Goal: Information Seeking & Learning: Learn about a topic

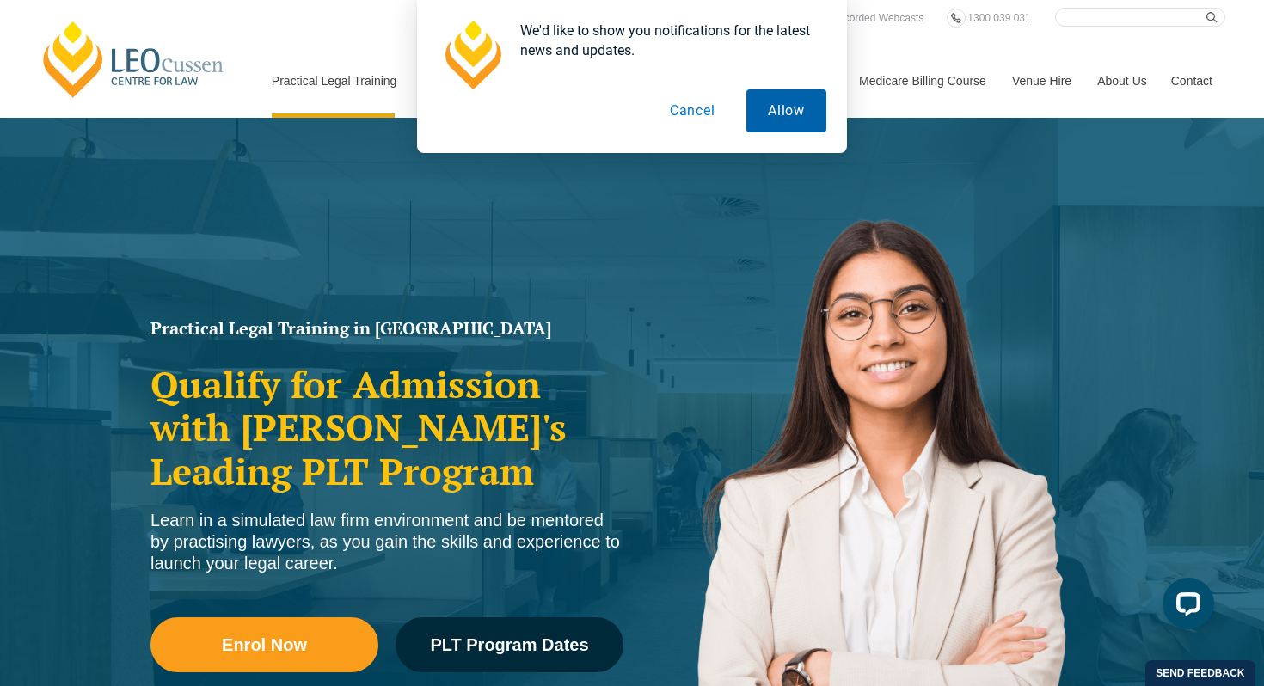
click at [765, 112] on button "Allow" at bounding box center [786, 110] width 80 height 43
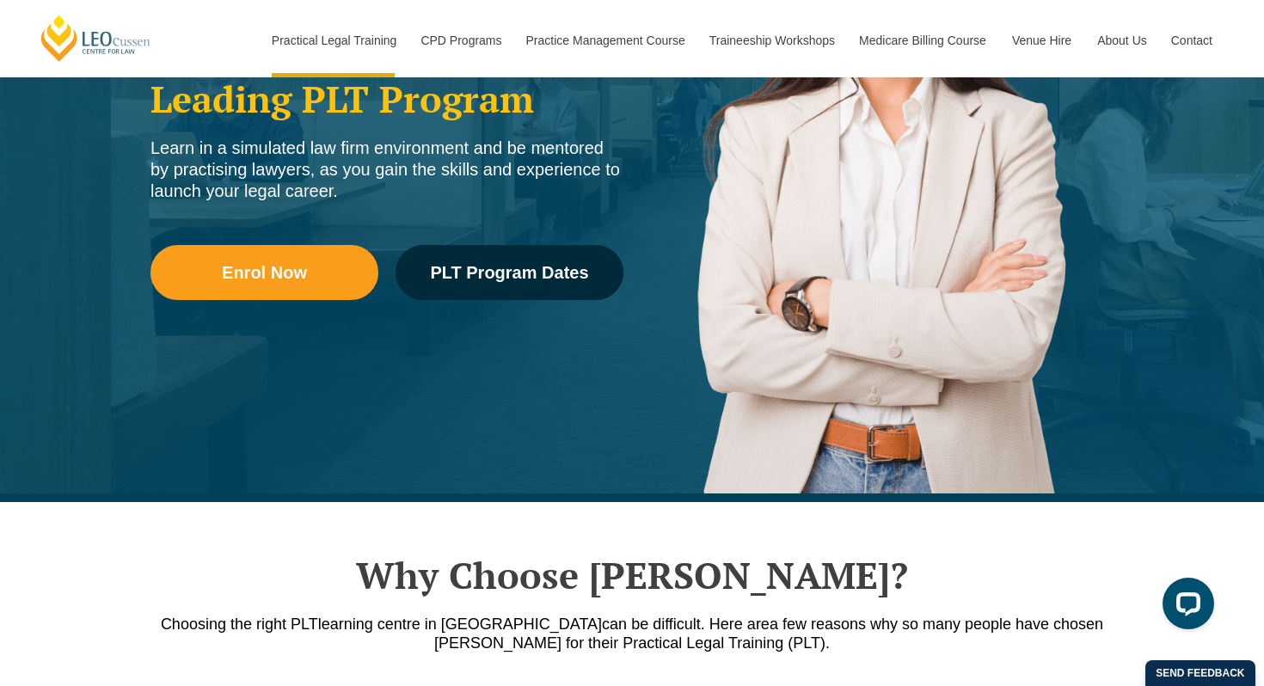
scroll to position [377, 0]
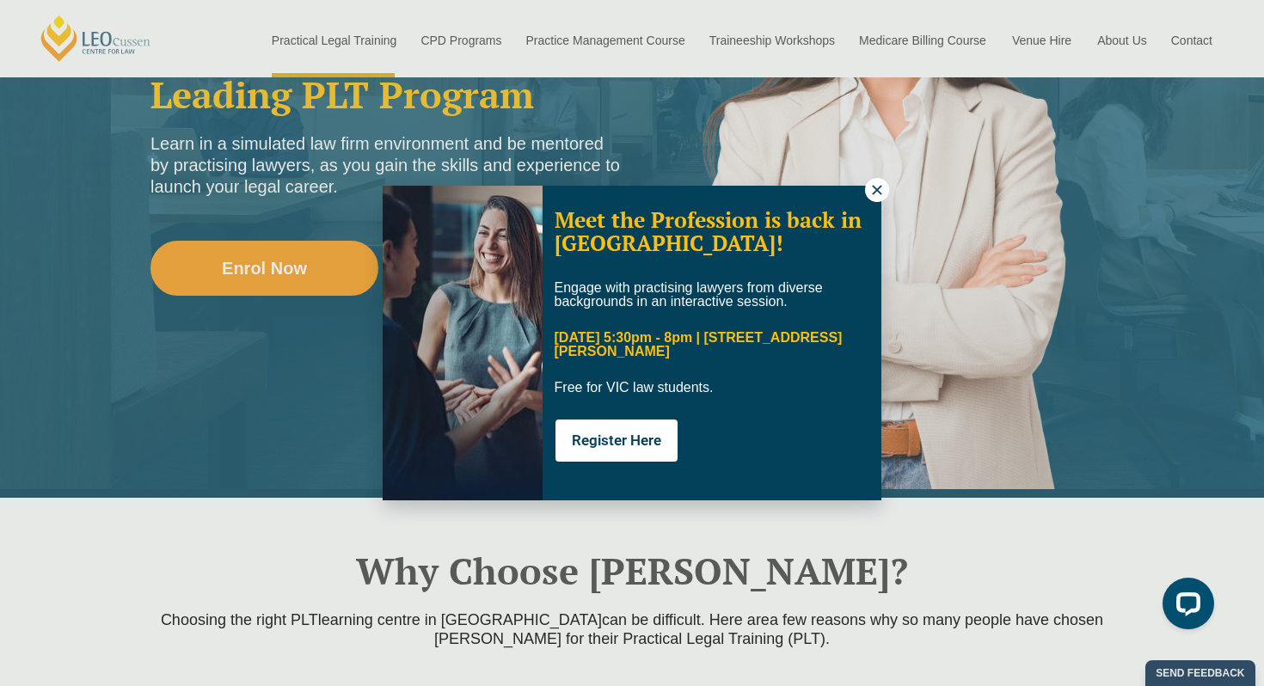
click at [873, 191] on icon at bounding box center [876, 189] width 15 height 15
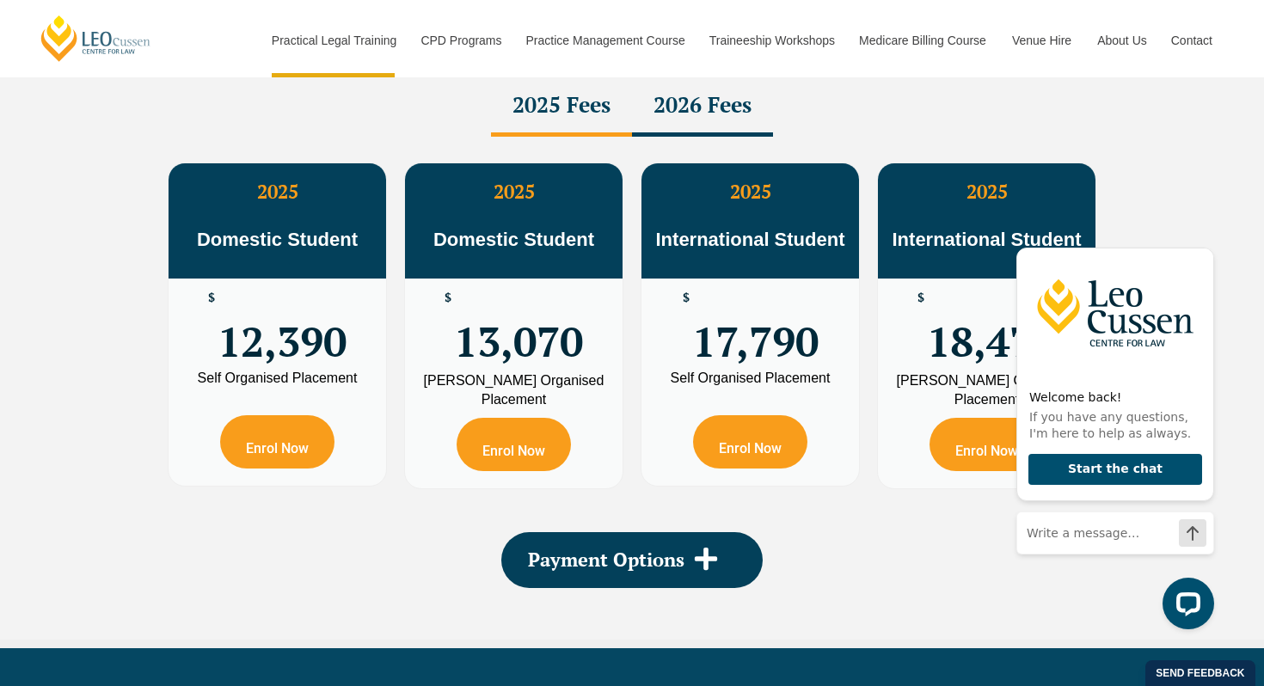
scroll to position [3112, 0]
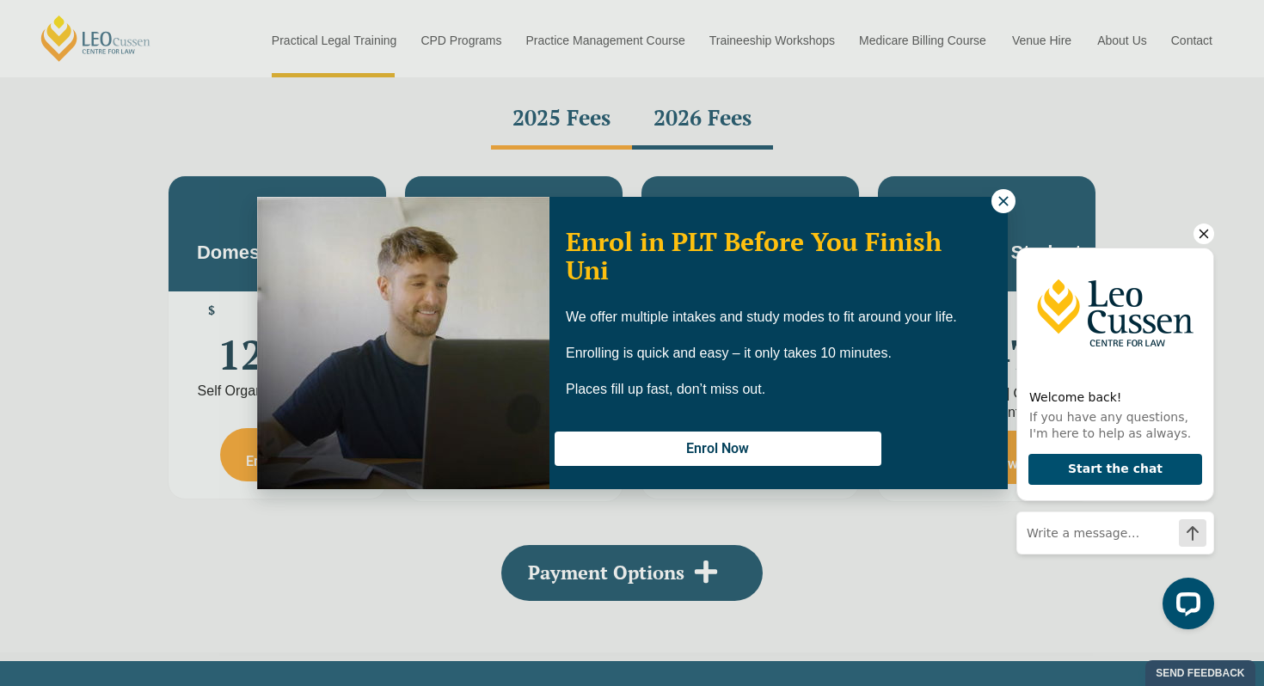
click at [1209, 234] on icon "Hide greeting" at bounding box center [1203, 233] width 21 height 21
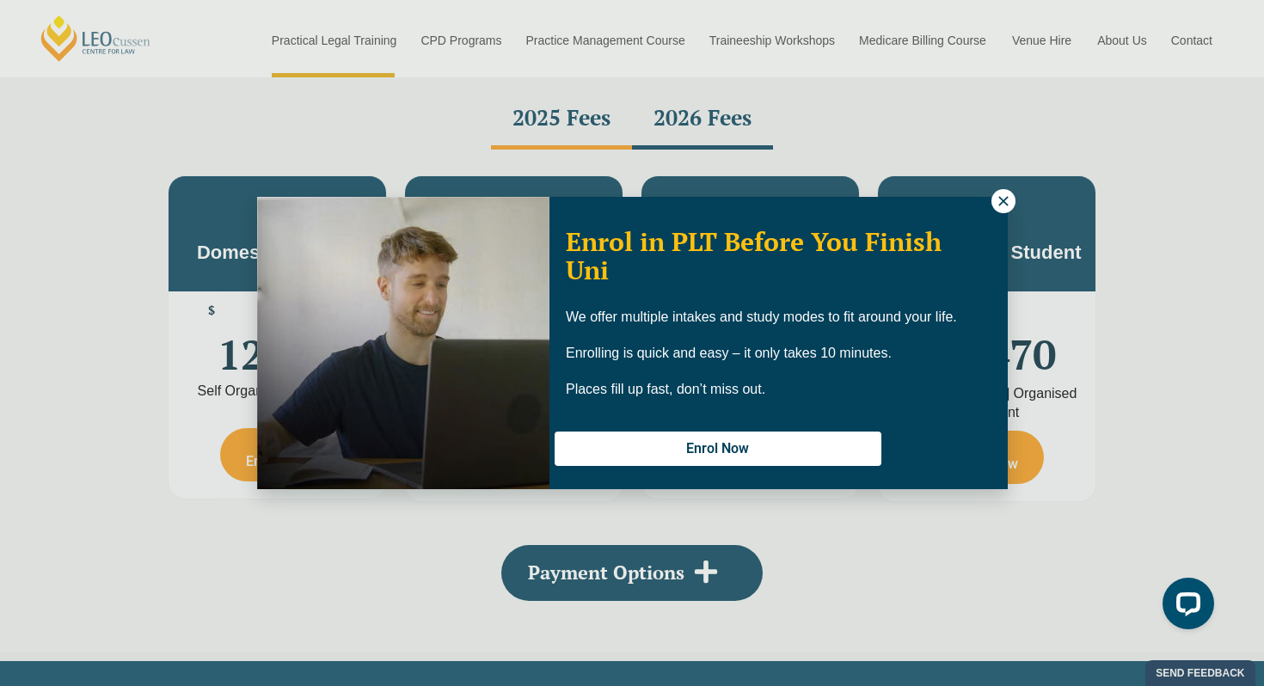
click at [993, 192] on div "Enrol in PLT Before You Finish Uni We offer multiple intakes and study modes to…" at bounding box center [632, 343] width 1264 height 686
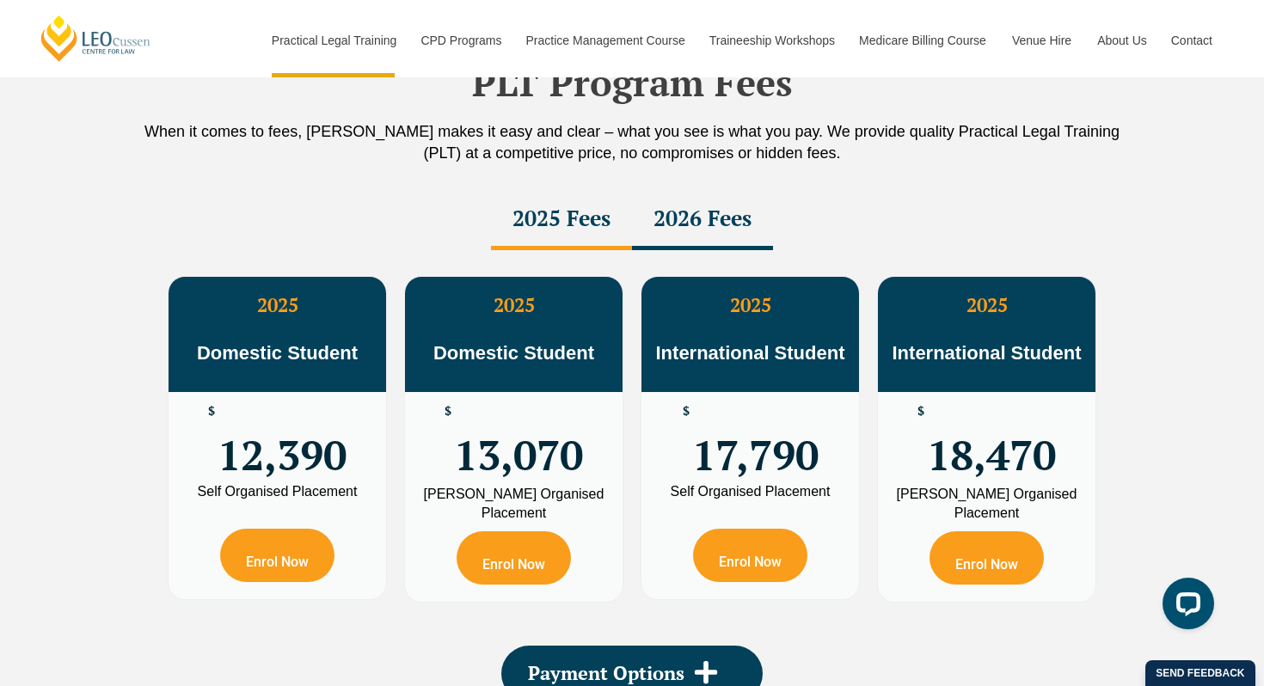
scroll to position [3030, 0]
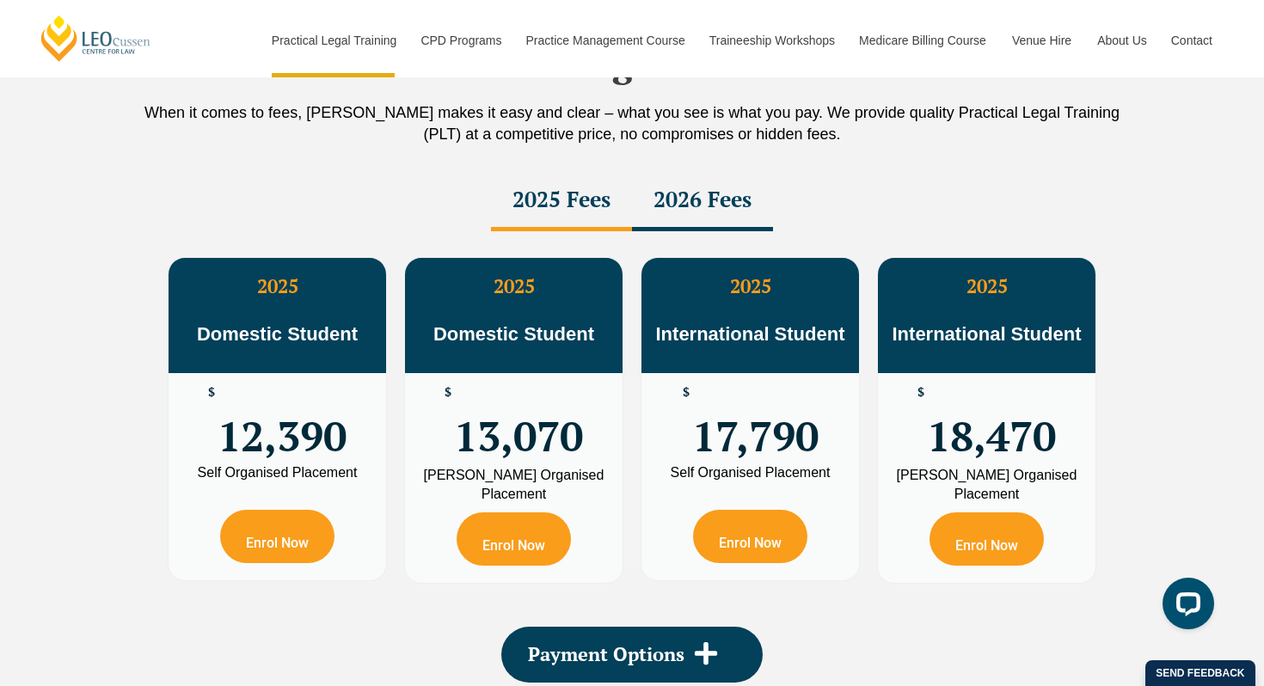
click at [678, 199] on div "2026 Fees" at bounding box center [702, 201] width 141 height 60
click at [585, 192] on div "2025 Fees" at bounding box center [561, 201] width 141 height 60
click at [682, 209] on div "2026 Fees" at bounding box center [702, 201] width 141 height 60
click at [557, 202] on div "2025 Fees" at bounding box center [561, 201] width 141 height 60
click at [653, 188] on div "2026 Fees" at bounding box center [702, 201] width 141 height 60
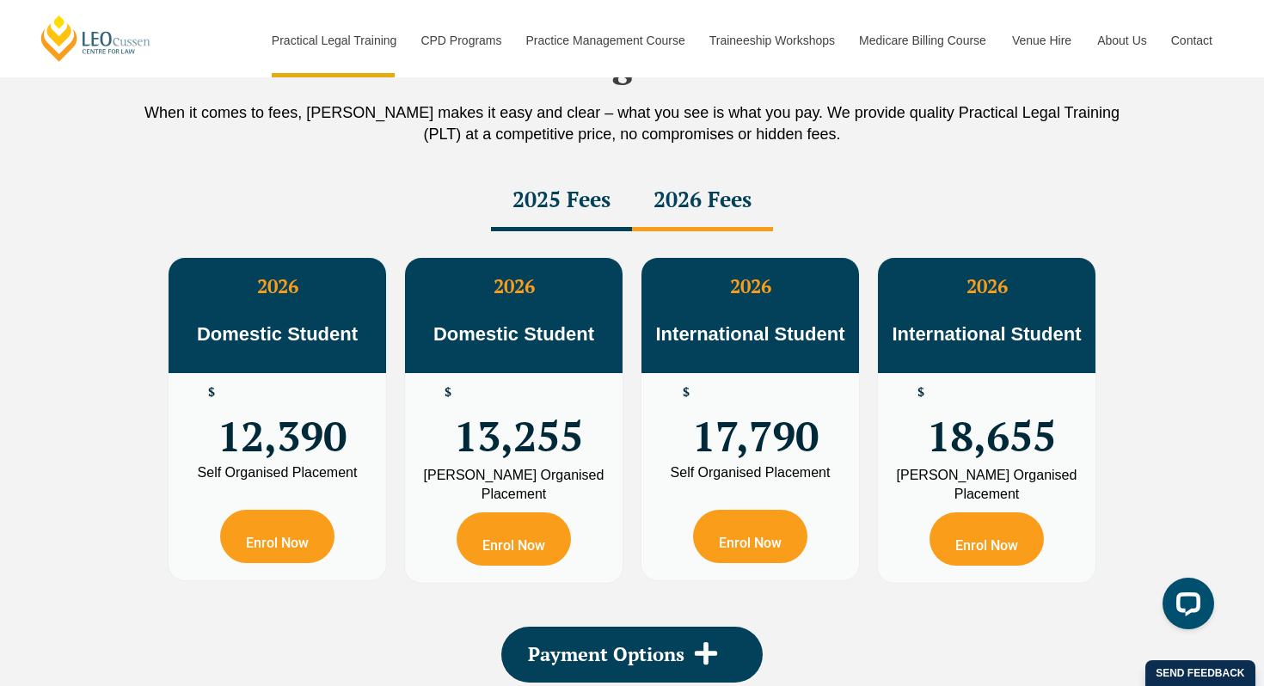
click at [597, 205] on div "2025 Fees" at bounding box center [561, 201] width 141 height 60
click at [666, 193] on div "2026 Fees" at bounding box center [702, 201] width 141 height 60
click at [574, 199] on div "2025 Fees" at bounding box center [561, 201] width 141 height 60
click at [692, 205] on div "2026 Fees" at bounding box center [702, 201] width 141 height 60
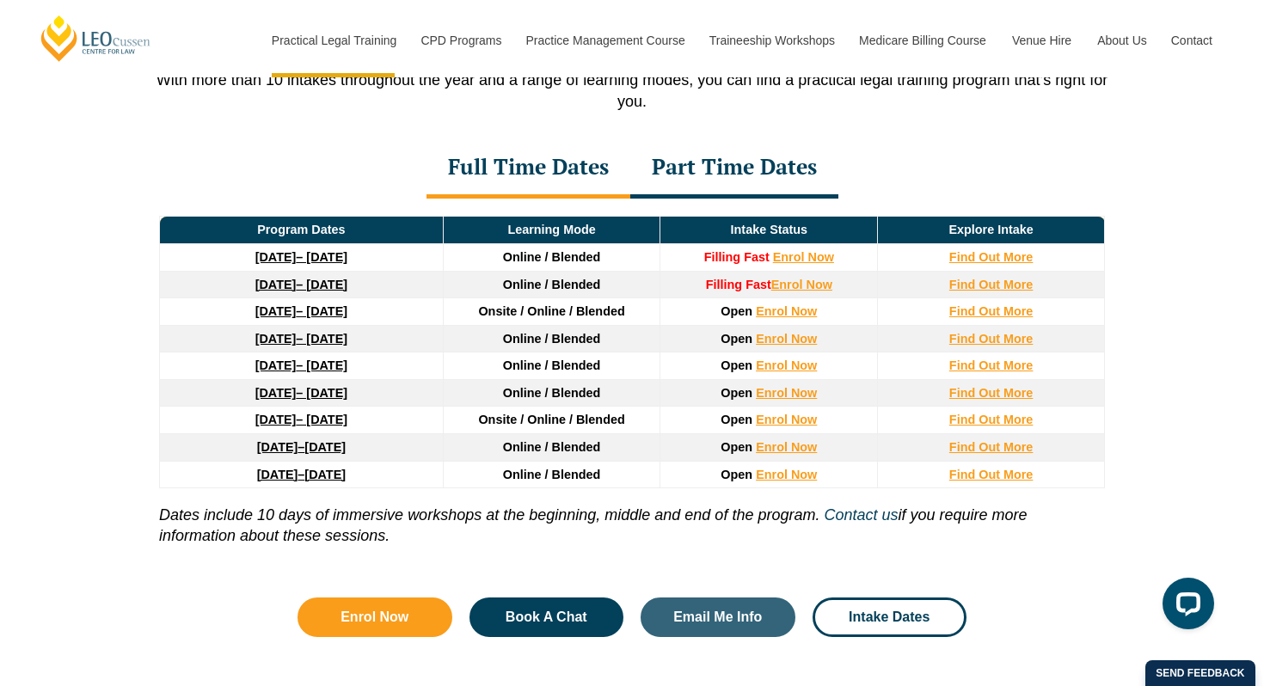
scroll to position [2342, 0]
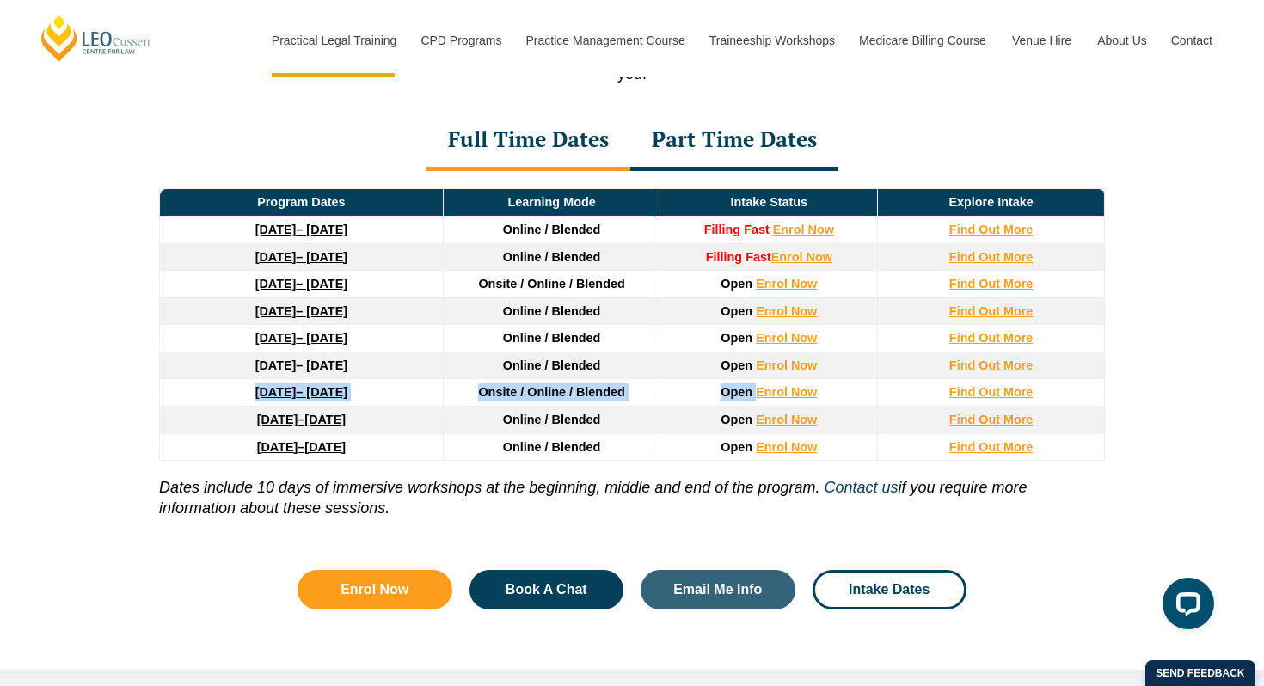
drag, startPoint x: 173, startPoint y: 401, endPoint x: 755, endPoint y: 405, distance: 582.0
click at [755, 405] on tr "[DATE] – [DATE] Onsite / Online / Blended Open Enrol Now Find Out More" at bounding box center [632, 393] width 945 height 28
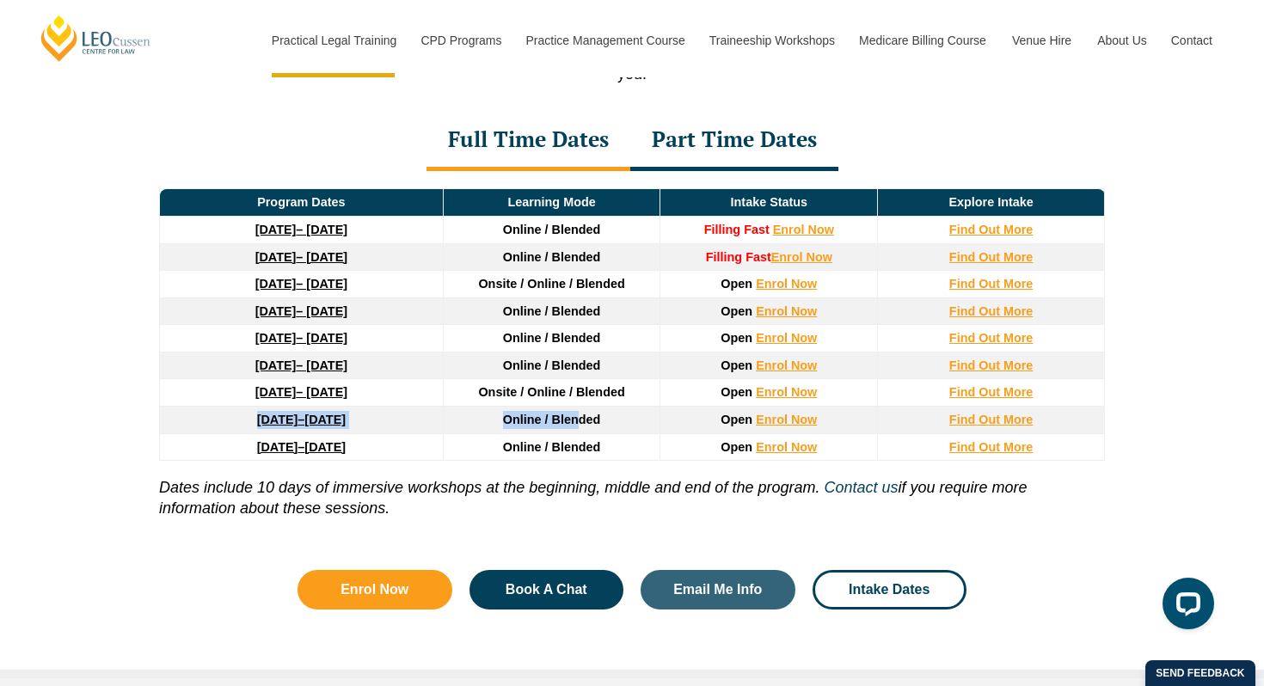
drag, startPoint x: 184, startPoint y: 426, endPoint x: 579, endPoint y: 423, distance: 395.4
click at [579, 423] on tr "[DATE] – [DATE] Online / Blended Open Enrol Now Find Out More" at bounding box center [632, 421] width 945 height 28
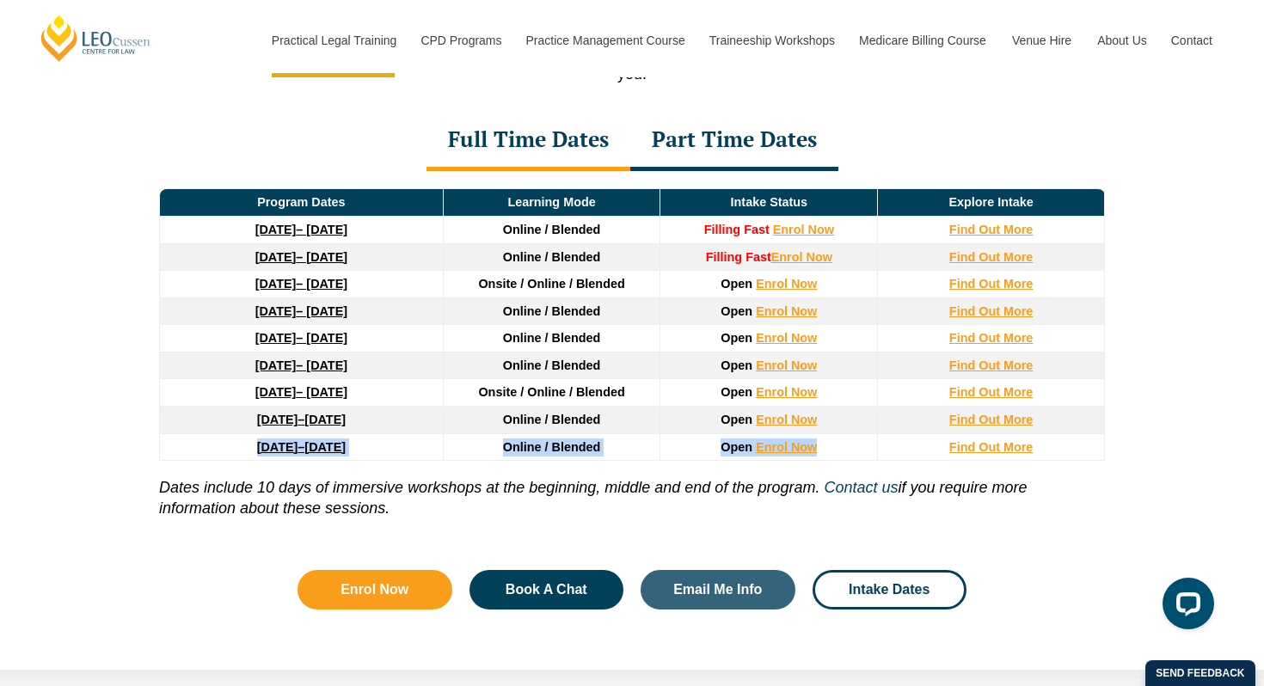
drag, startPoint x: 173, startPoint y: 456, endPoint x: 826, endPoint y: 456, distance: 653.3
click at [826, 456] on tr "[DATE] – [DATE] Online / Blended Open Enrol Now Find Out More" at bounding box center [632, 447] width 945 height 28
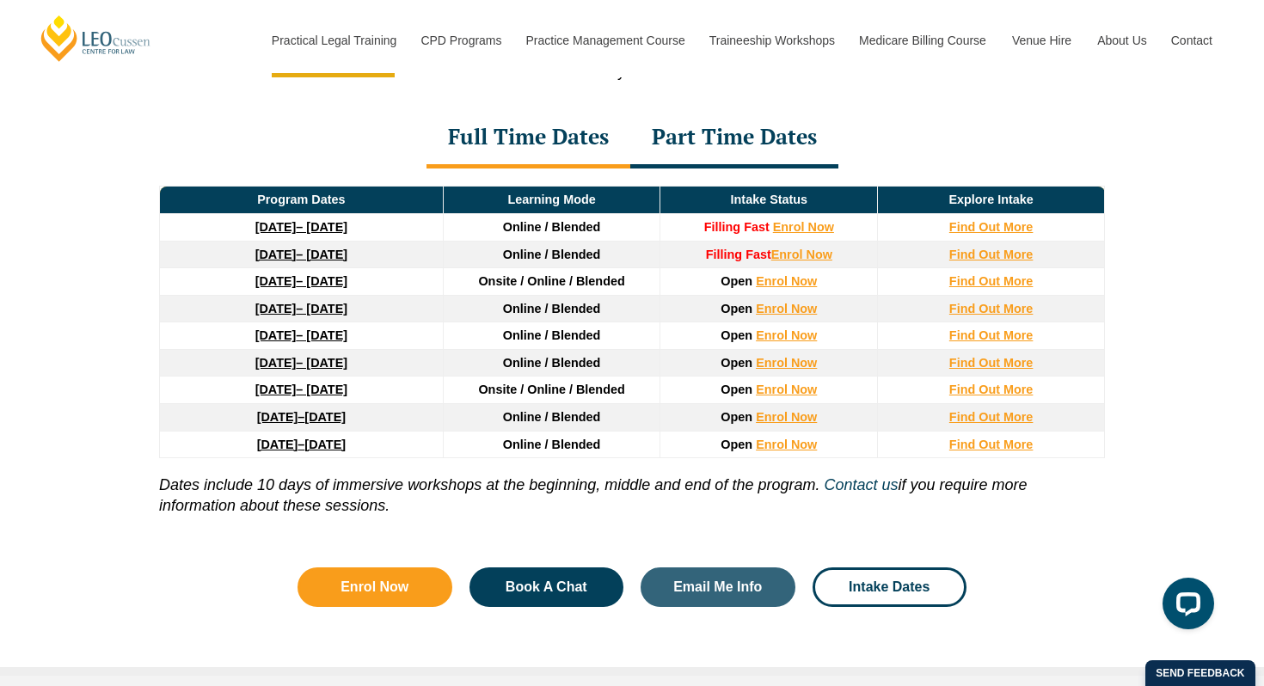
click at [743, 133] on div "Part Time Dates" at bounding box center [734, 138] width 208 height 60
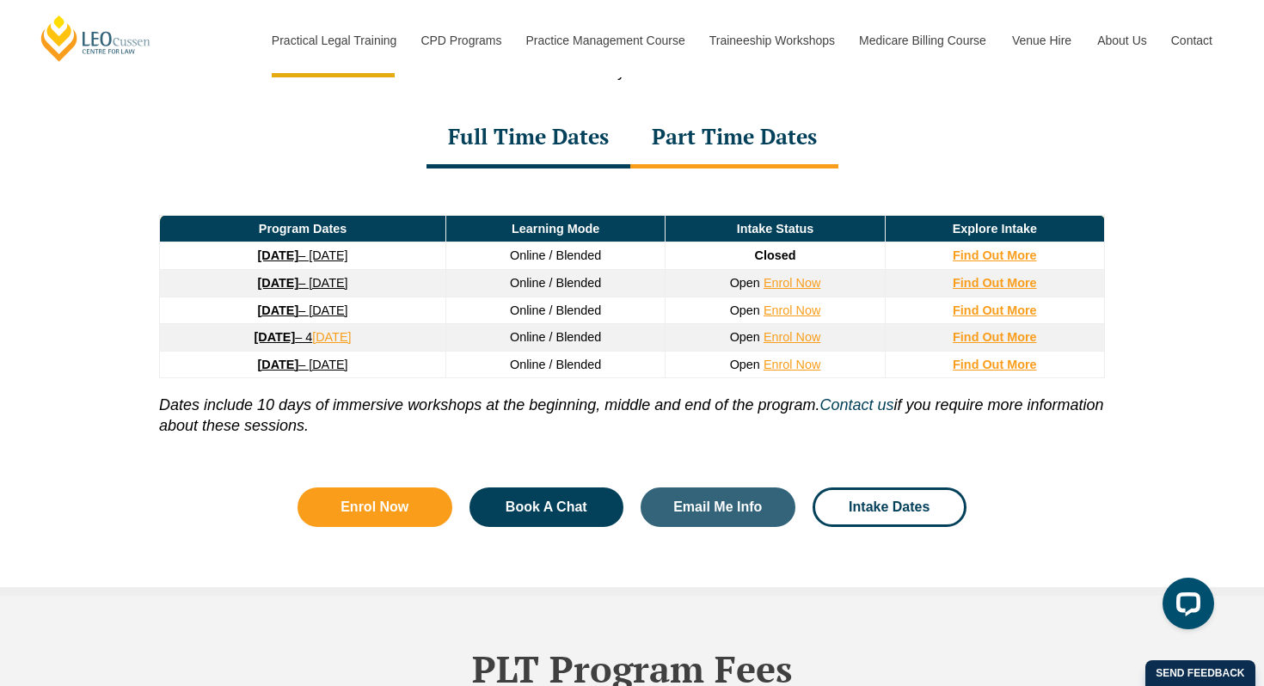
click at [558, 149] on div "Full Time Dates" at bounding box center [528, 138] width 204 height 60
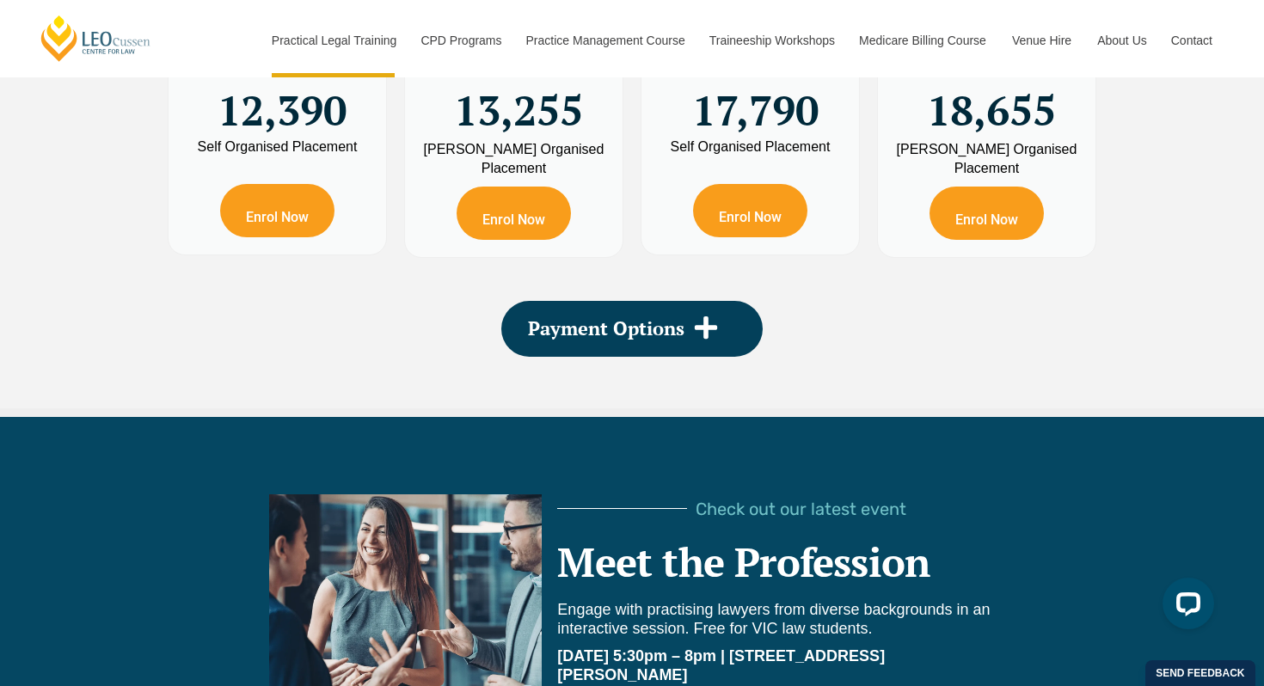
scroll to position [3638, 0]
